Goal: Task Accomplishment & Management: Use online tool/utility

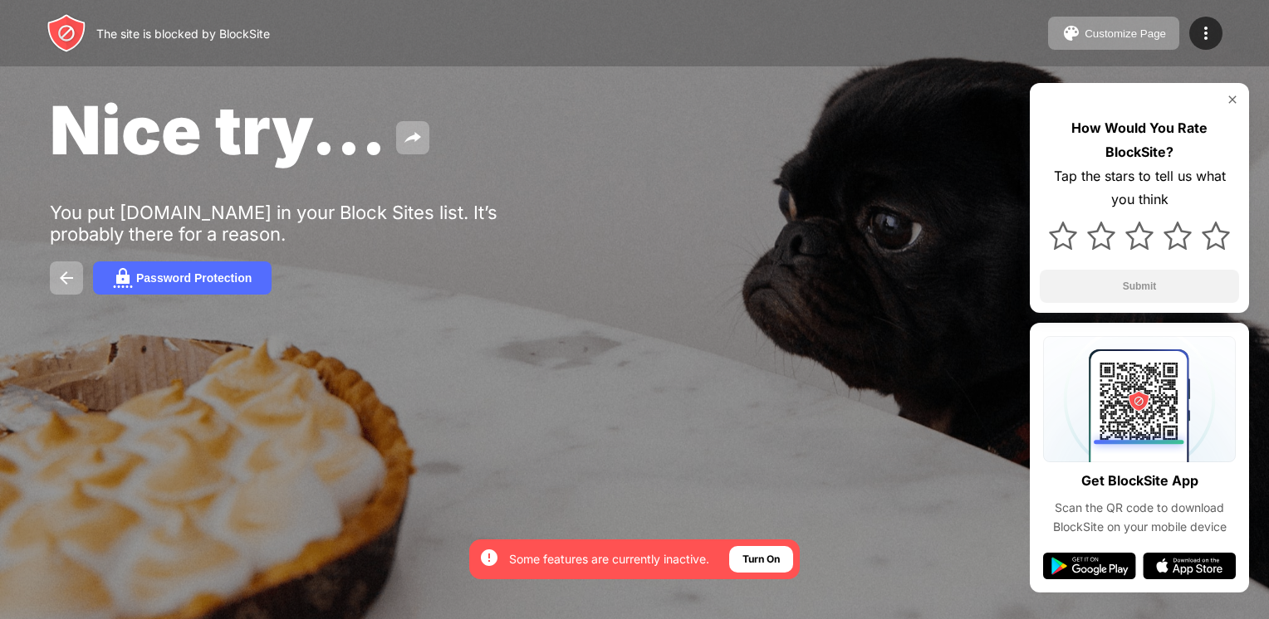
click at [1229, 100] on img at bounding box center [1231, 99] width 13 height 13
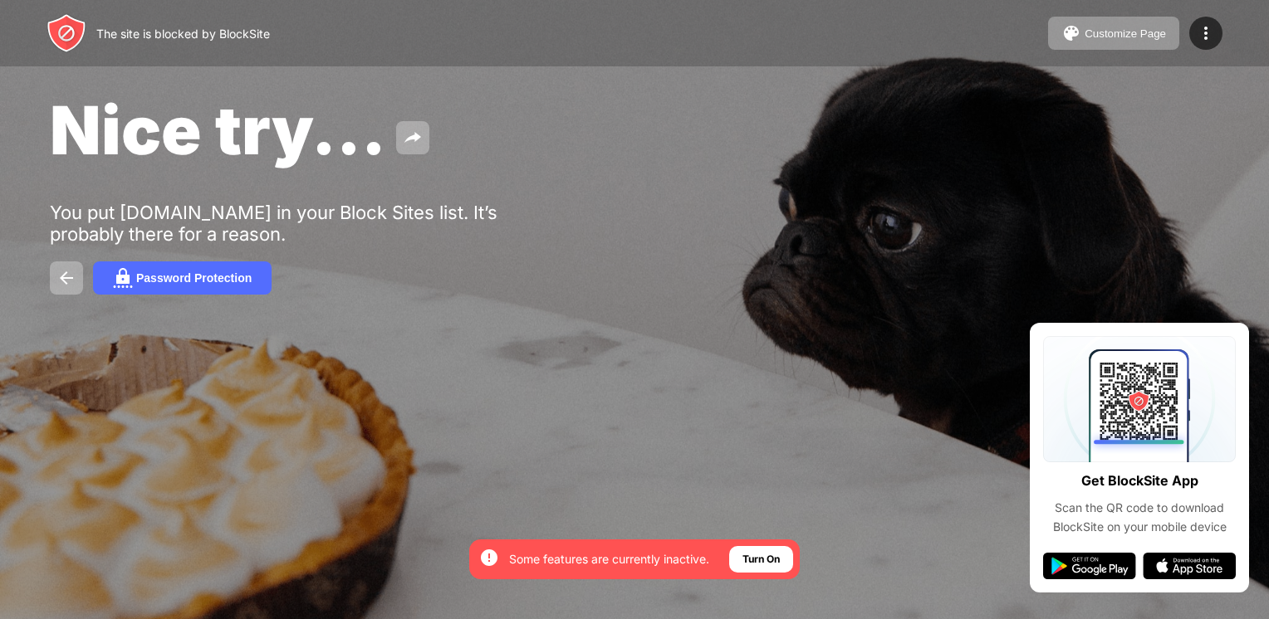
click at [1229, 100] on div "Nice try... You put [DOMAIN_NAME] in your Block Sites list. It’s probably there…" at bounding box center [634, 192] width 1269 height 384
